Goal: Information Seeking & Learning: Learn about a topic

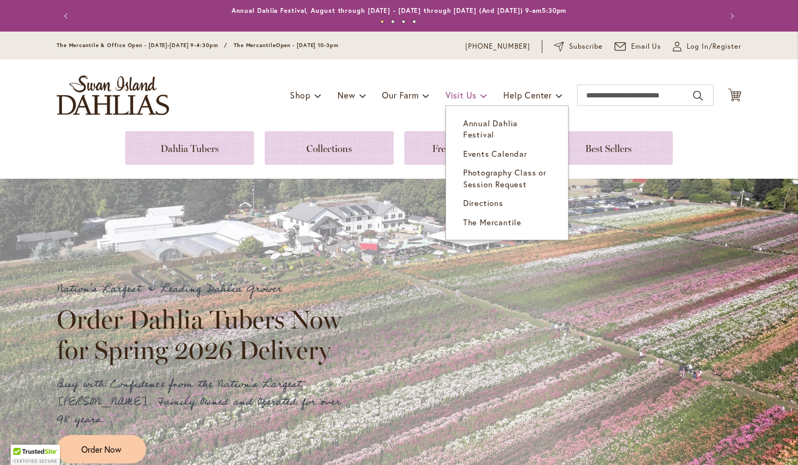
click at [456, 96] on span "Visit Us" at bounding box center [460, 94] width 31 height 11
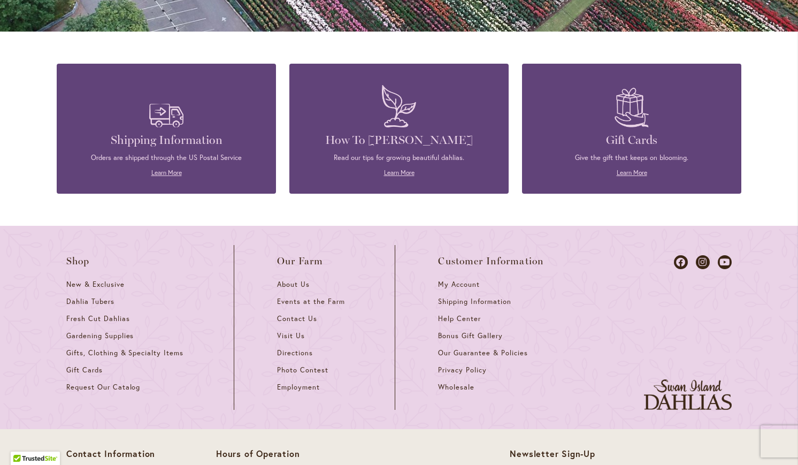
scroll to position [1021, 0]
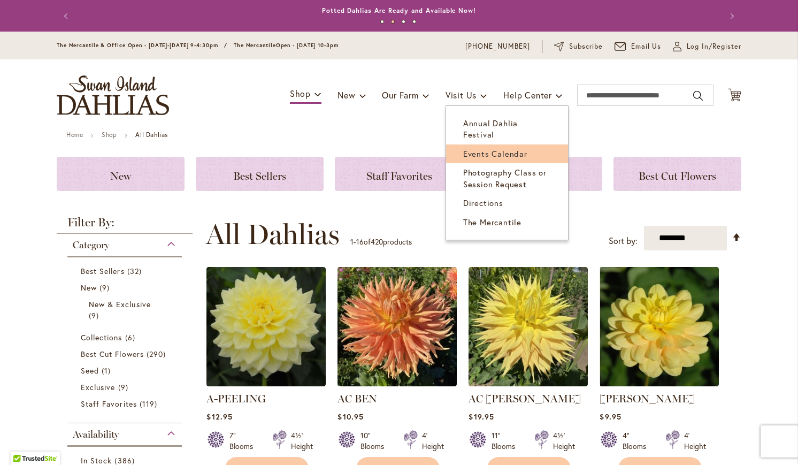
click at [493, 148] on span "Events Calendar" at bounding box center [495, 153] width 64 height 11
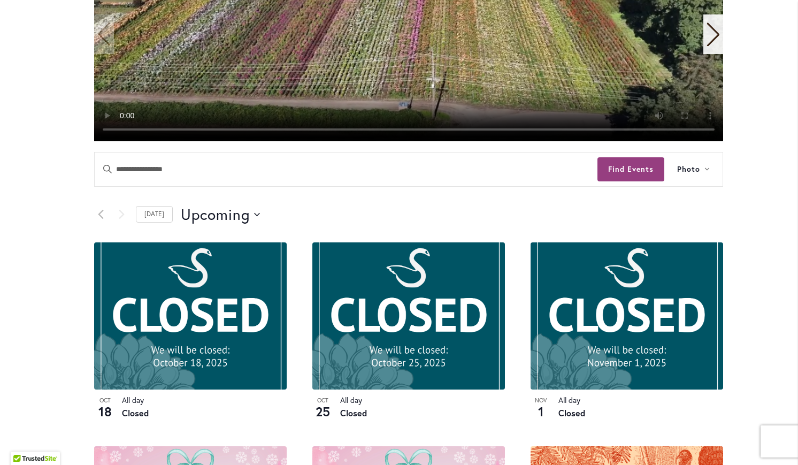
scroll to position [448, 0]
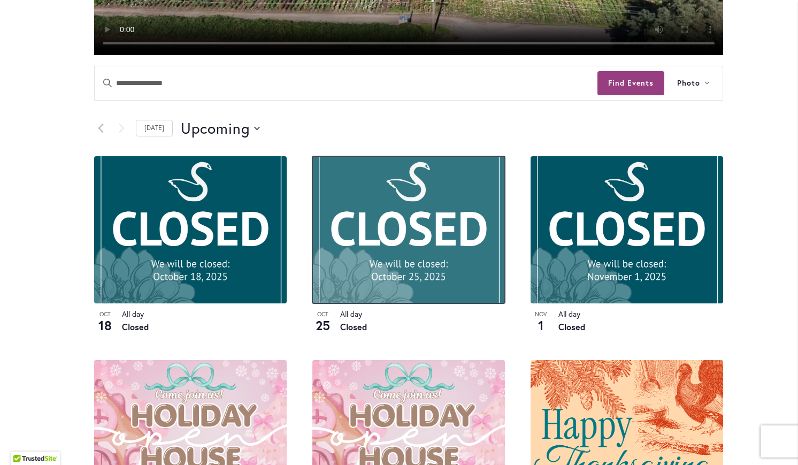
click at [384, 238] on img at bounding box center [408, 229] width 193 height 147
click at [394, 245] on img at bounding box center [408, 229] width 193 height 147
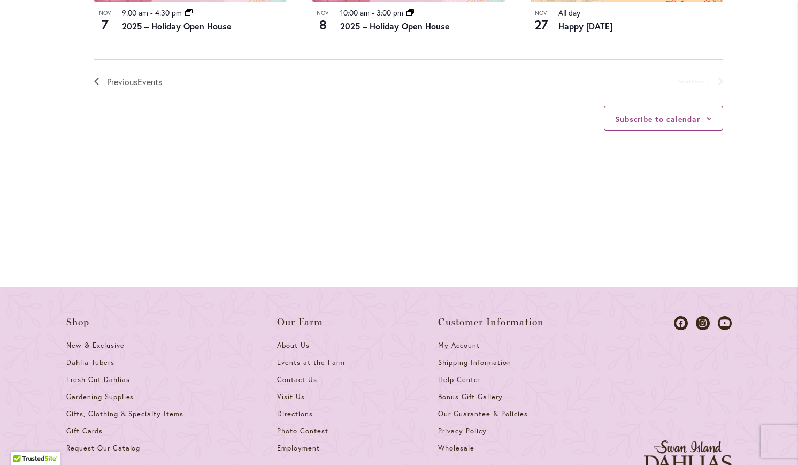
scroll to position [1016, 0]
